Goal: Information Seeking & Learning: Learn about a topic

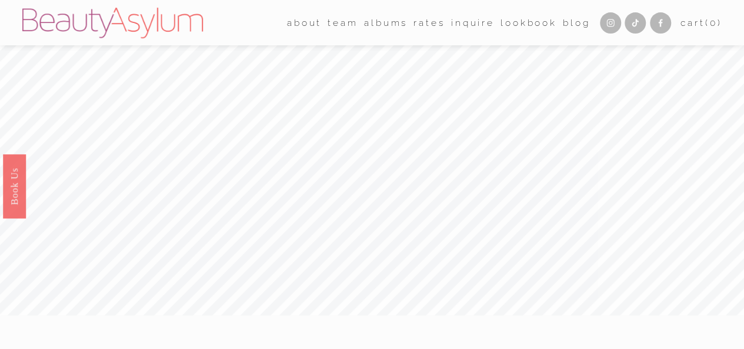
click at [421, 26] on link "Rates" at bounding box center [429, 23] width 31 height 18
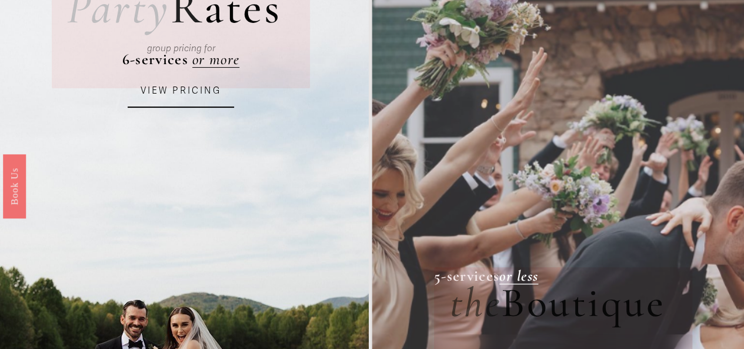
scroll to position [135, 0]
click at [159, 99] on link "VIEW PRICING" at bounding box center [181, 91] width 106 height 32
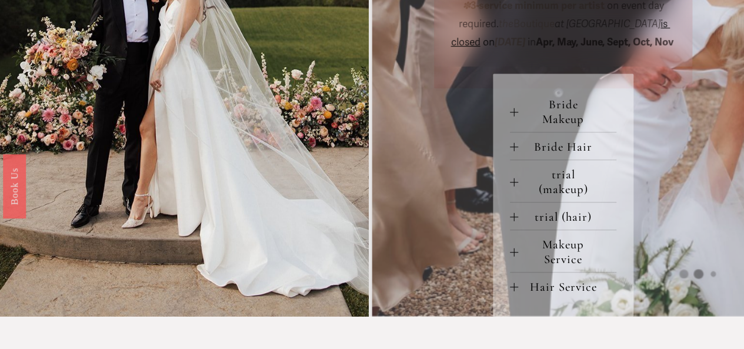
scroll to position [488, 0]
click at [522, 126] on span "Bride Makeup" at bounding box center [567, 110] width 99 height 29
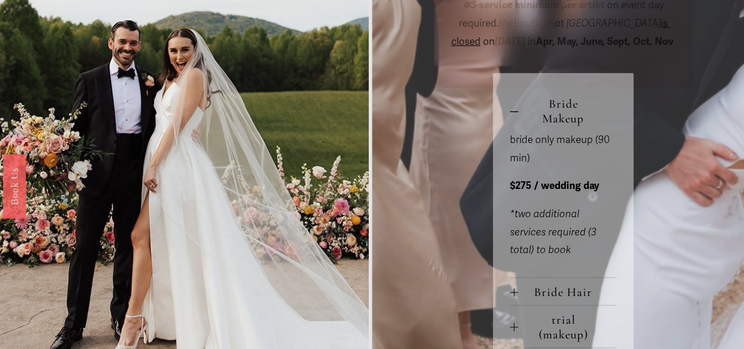
click at [519, 126] on span "Bride Makeup" at bounding box center [567, 110] width 99 height 29
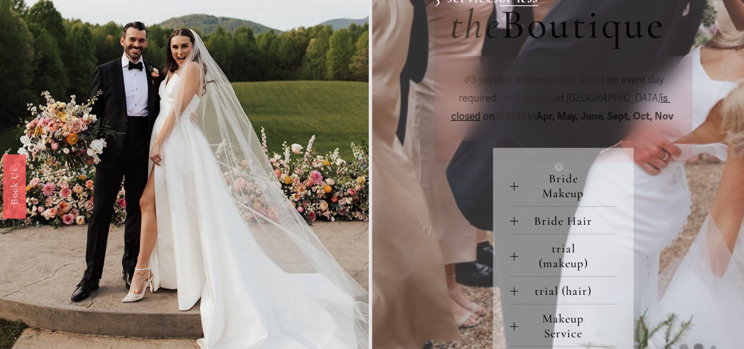
scroll to position [413, 0]
click at [519, 201] on span "Bride Makeup" at bounding box center [567, 185] width 99 height 29
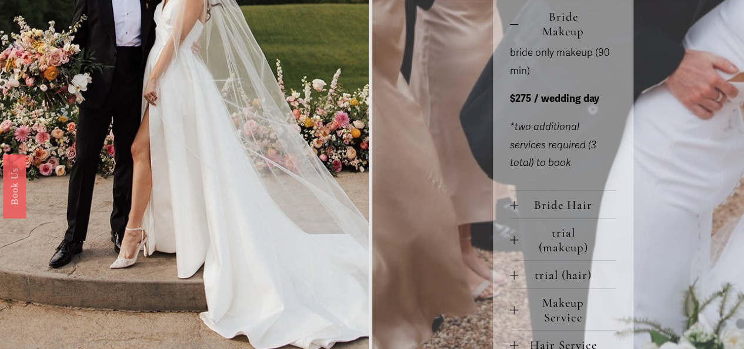
scroll to position [575, 0]
click at [528, 212] on span "Bride Hair" at bounding box center [567, 204] width 99 height 15
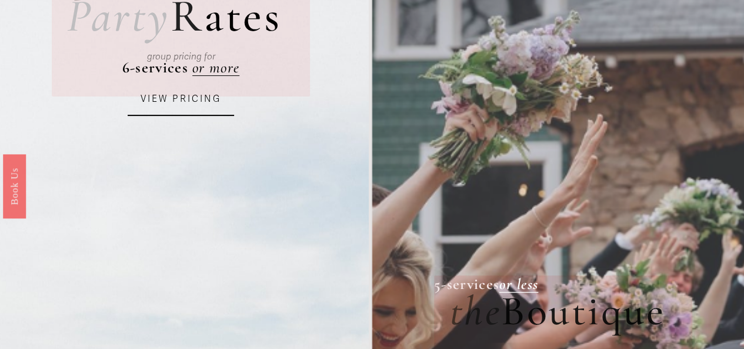
scroll to position [0, 0]
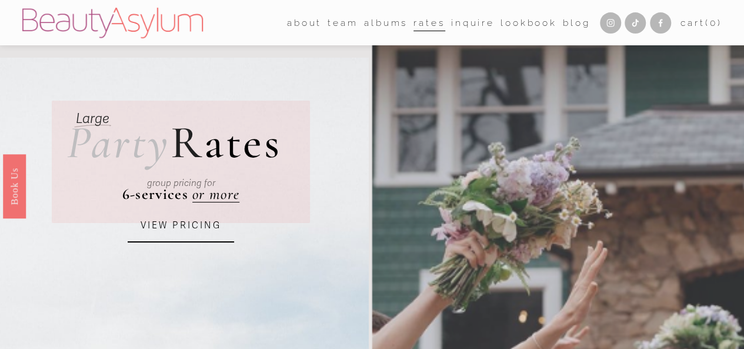
click at [168, 227] on link "VIEW PRICING" at bounding box center [181, 226] width 106 height 32
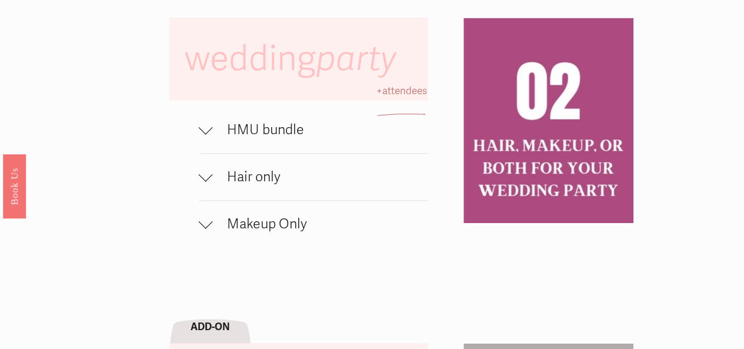
scroll to position [715, 0]
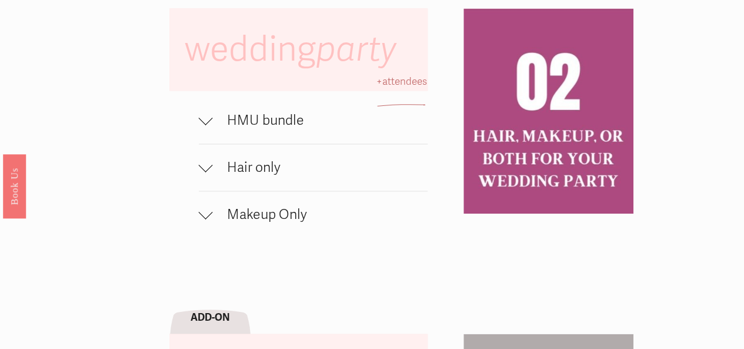
click at [208, 128] on div at bounding box center [206, 121] width 14 height 14
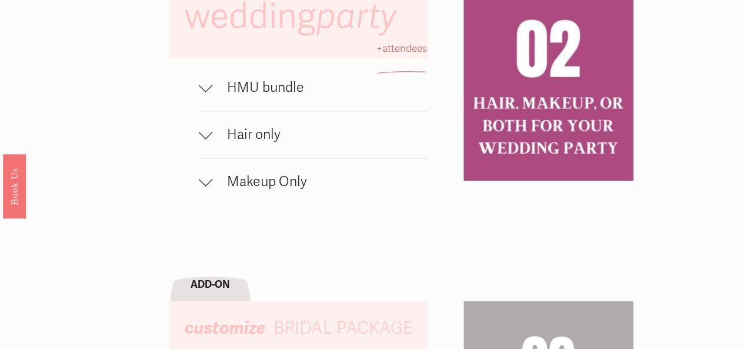
scroll to position [748, 0]
click at [209, 95] on div at bounding box center [206, 88] width 14 height 14
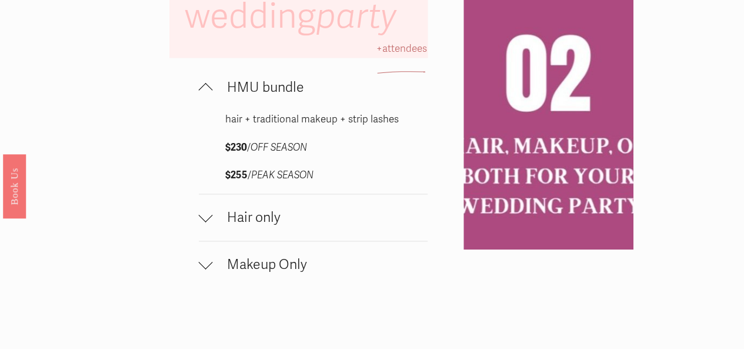
click at [201, 97] on div at bounding box center [206, 90] width 14 height 14
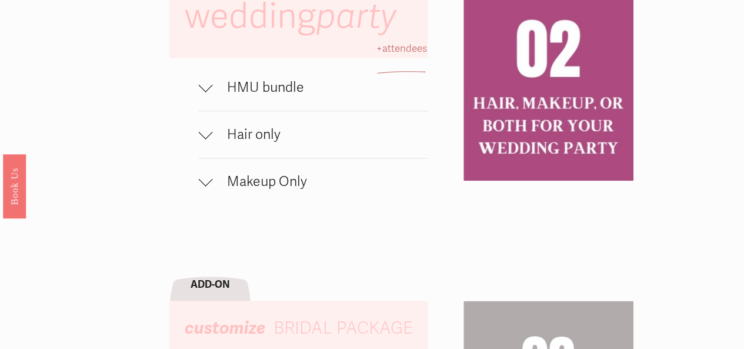
click at [214, 158] on button "Hair only" at bounding box center [313, 134] width 229 height 46
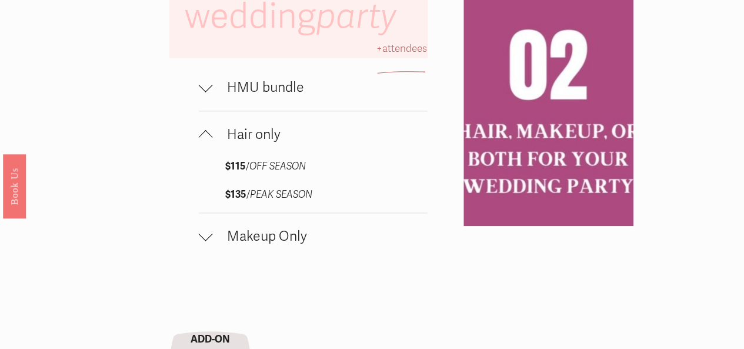
click at [204, 142] on div at bounding box center [206, 135] width 14 height 14
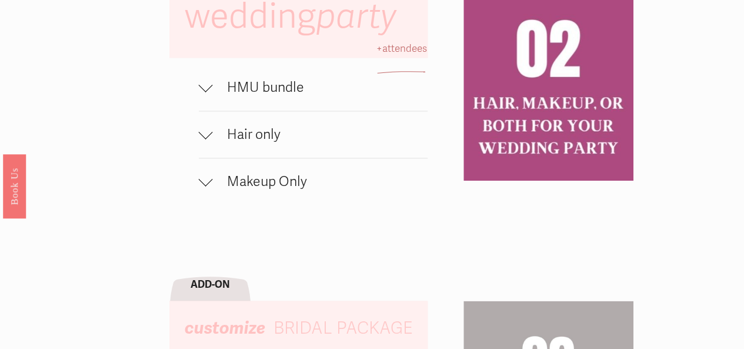
click at [208, 189] on div at bounding box center [206, 182] width 14 height 14
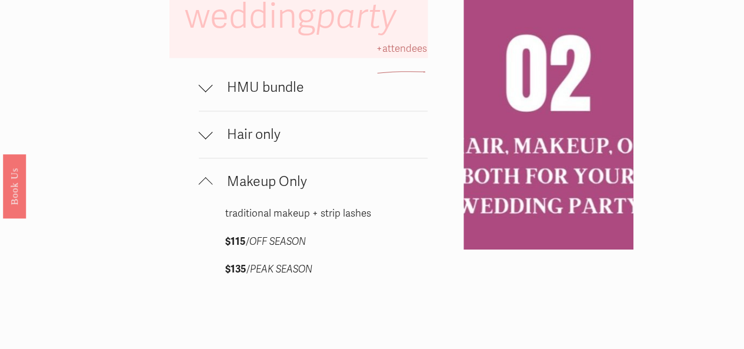
click at [211, 189] on div at bounding box center [206, 182] width 14 height 14
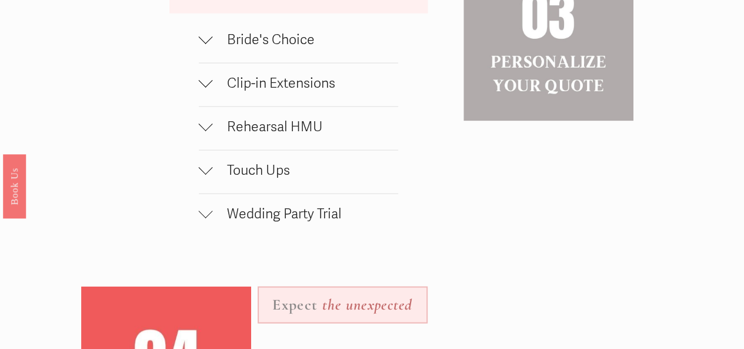
scroll to position [1094, 0]
click at [205, 44] on div at bounding box center [206, 36] width 14 height 14
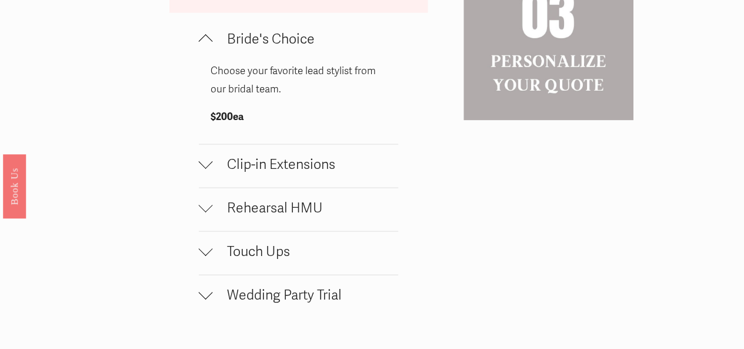
click at [201, 48] on div at bounding box center [206, 41] width 14 height 14
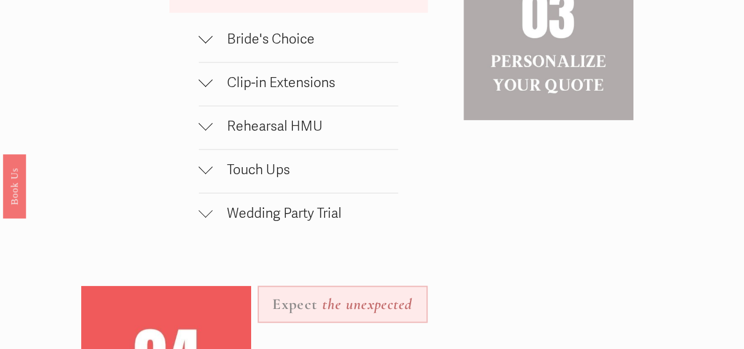
click at [214, 134] on span "Rehearsal HMU" at bounding box center [305, 125] width 185 height 17
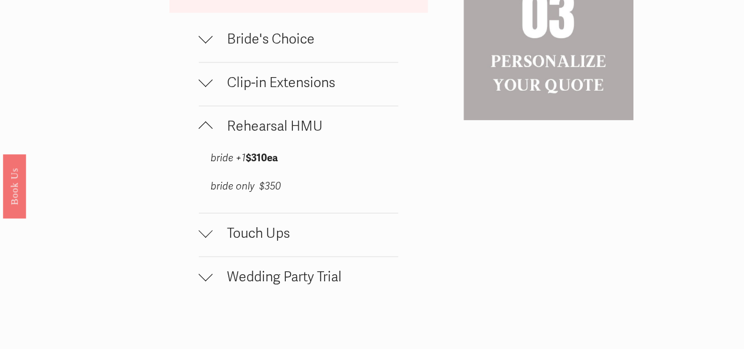
click at [208, 135] on div at bounding box center [206, 128] width 14 height 14
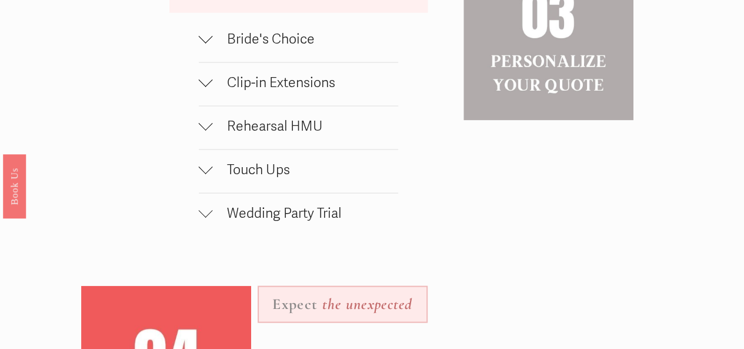
click at [202, 220] on div at bounding box center [206, 213] width 14 height 14
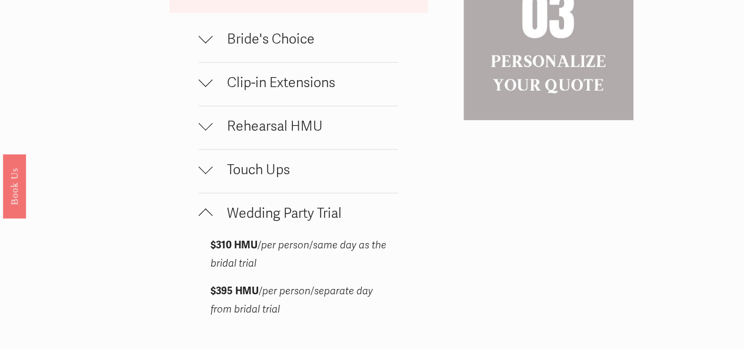
click at [206, 220] on div at bounding box center [206, 213] width 14 height 14
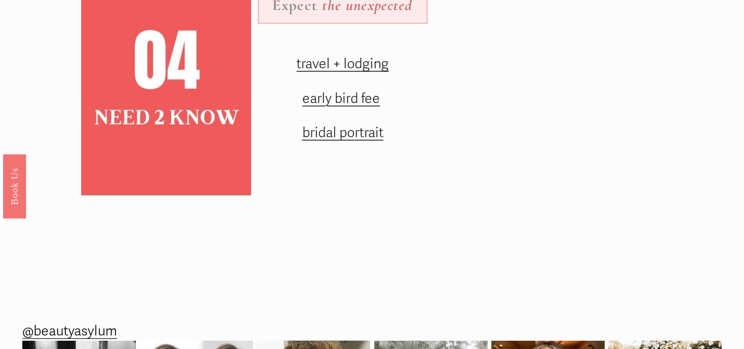
scroll to position [1393, 0]
click at [378, 72] on span "travel + lodging" at bounding box center [342, 63] width 92 height 17
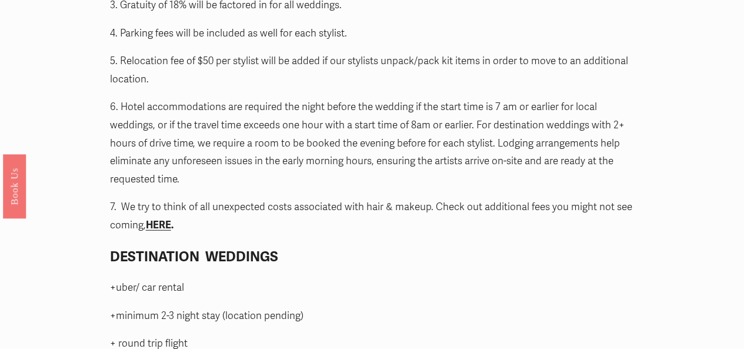
scroll to position [1461, 0]
